Goal: Transaction & Acquisition: Purchase product/service

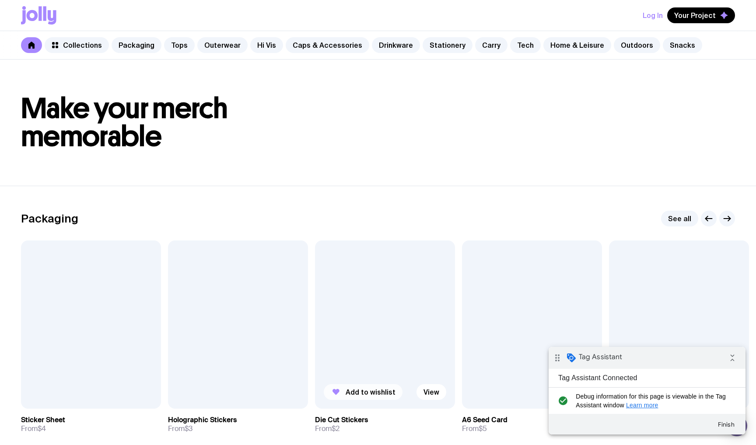
click at [351, 393] on span "Add to wishlist" at bounding box center [371, 391] width 50 height 9
click at [366, 277] on div at bounding box center [385, 324] width 140 height 168
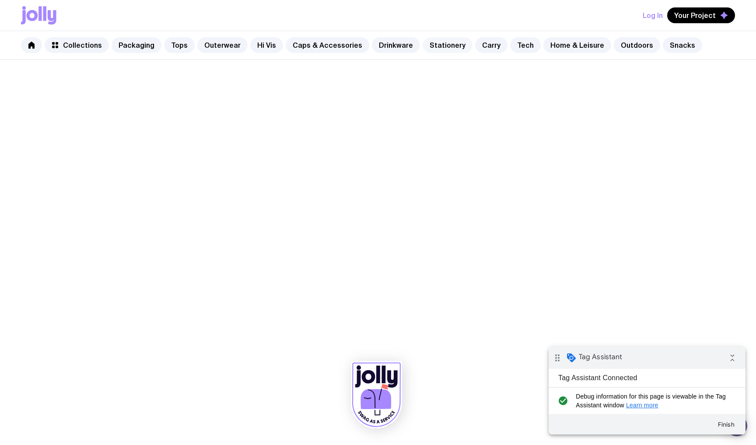
click at [428, 39] on link "Stationery" at bounding box center [448, 45] width 50 height 16
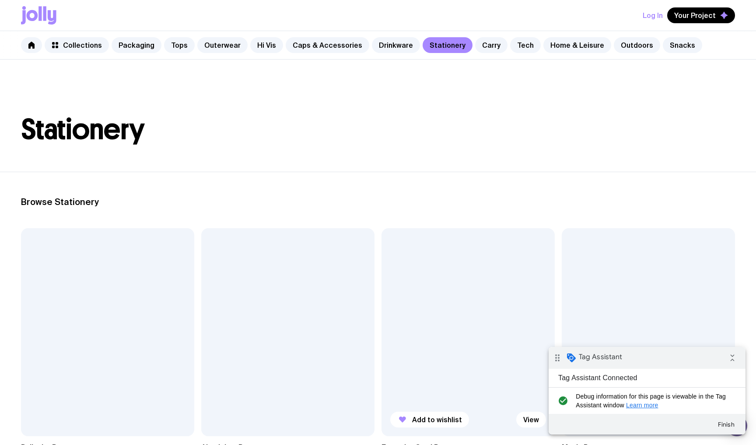
click at [448, 298] on div at bounding box center [468, 332] width 173 height 208
